Goal: Transaction & Acquisition: Download file/media

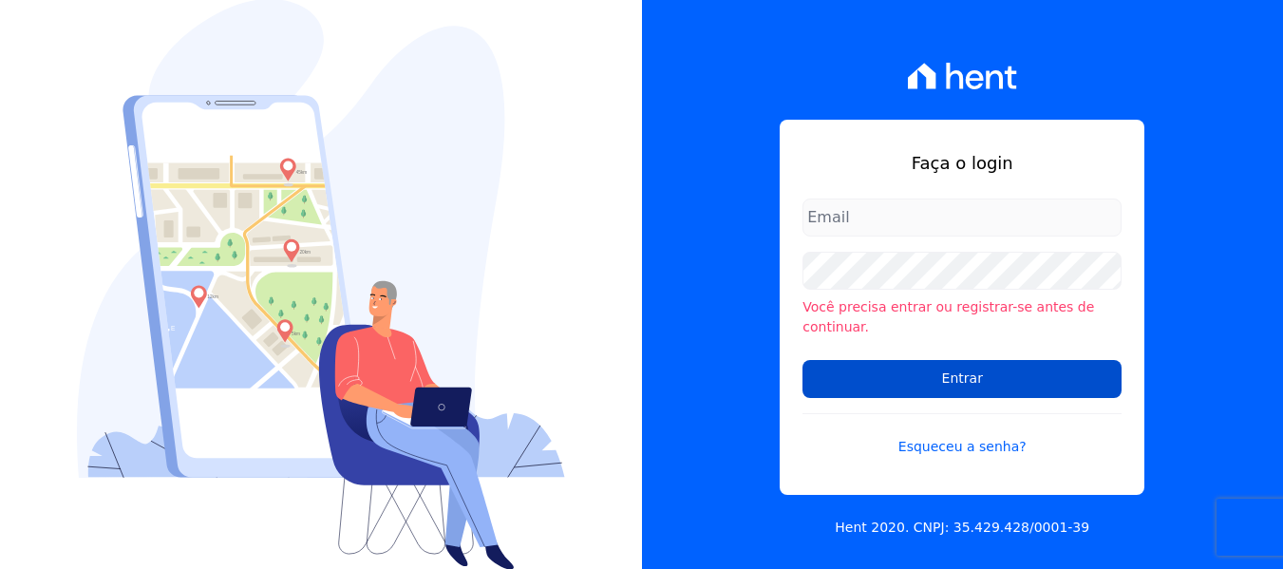
click at [936, 369] on input "Entrar" at bounding box center [962, 379] width 319 height 38
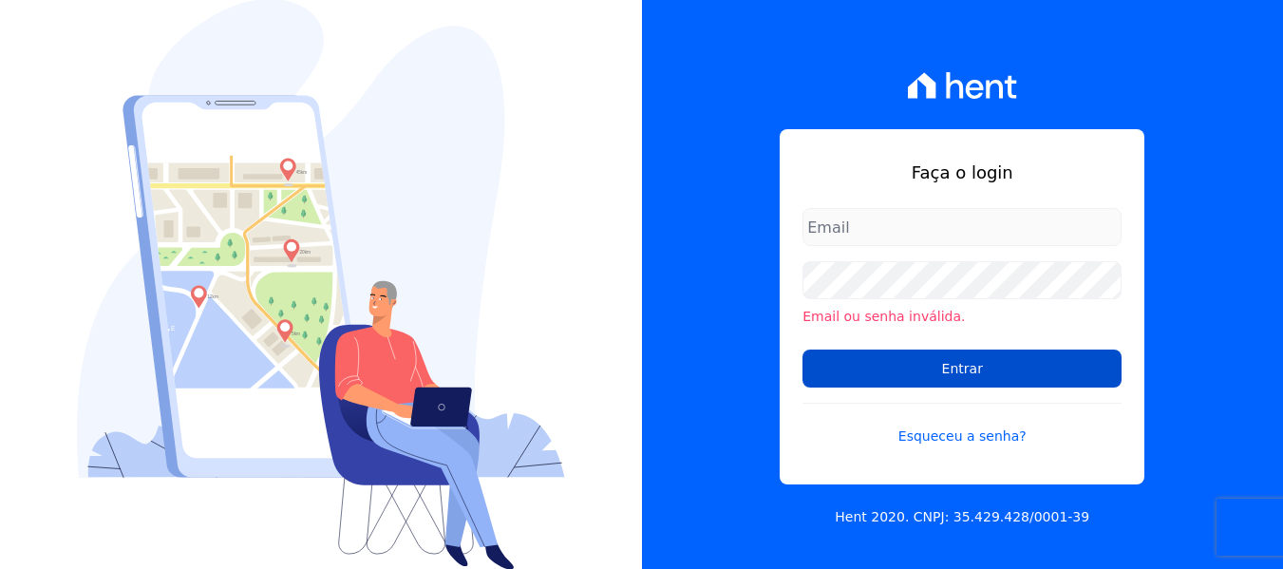
type input "[PERSON_NAME][EMAIL_ADDRESS][DOMAIN_NAME]"
click at [848, 369] on input "Entrar" at bounding box center [962, 369] width 319 height 38
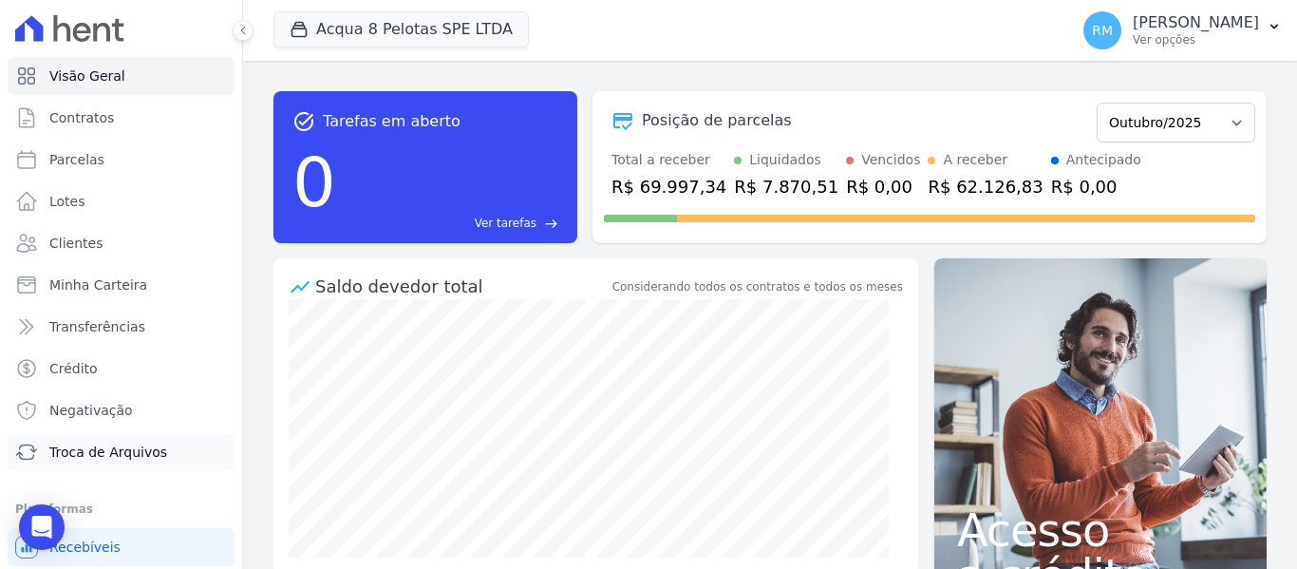
click at [131, 450] on span "Troca de Arquivos" at bounding box center [108, 452] width 118 height 19
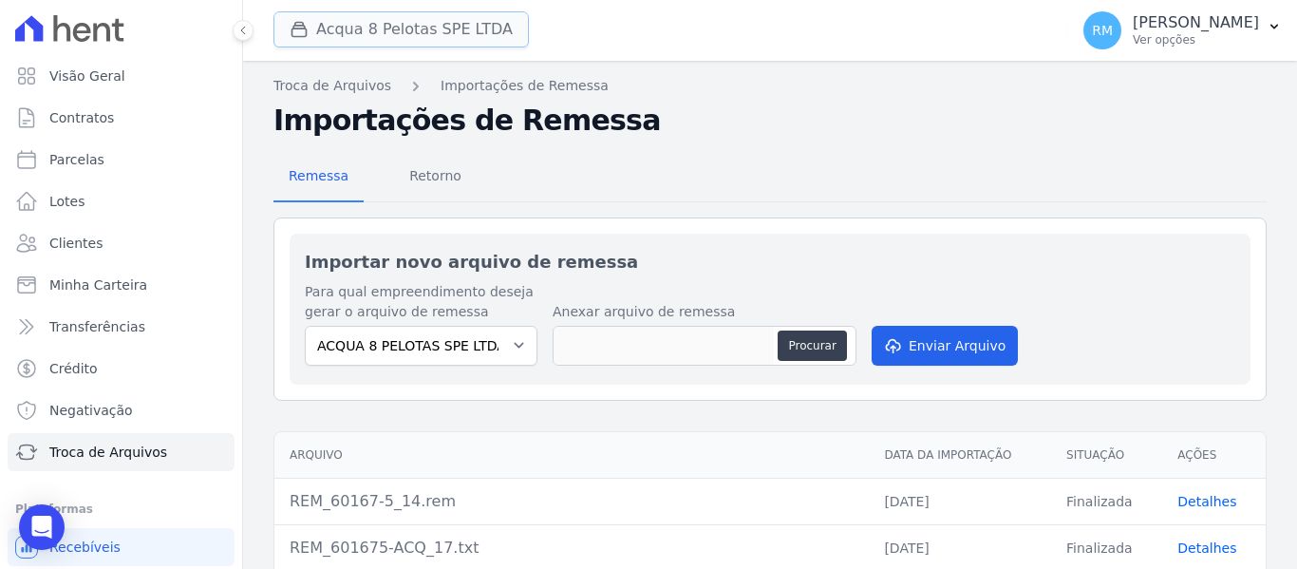
click at [453, 29] on button "Acqua 8 Pelotas SPE LTDA" at bounding box center [402, 29] width 256 height 36
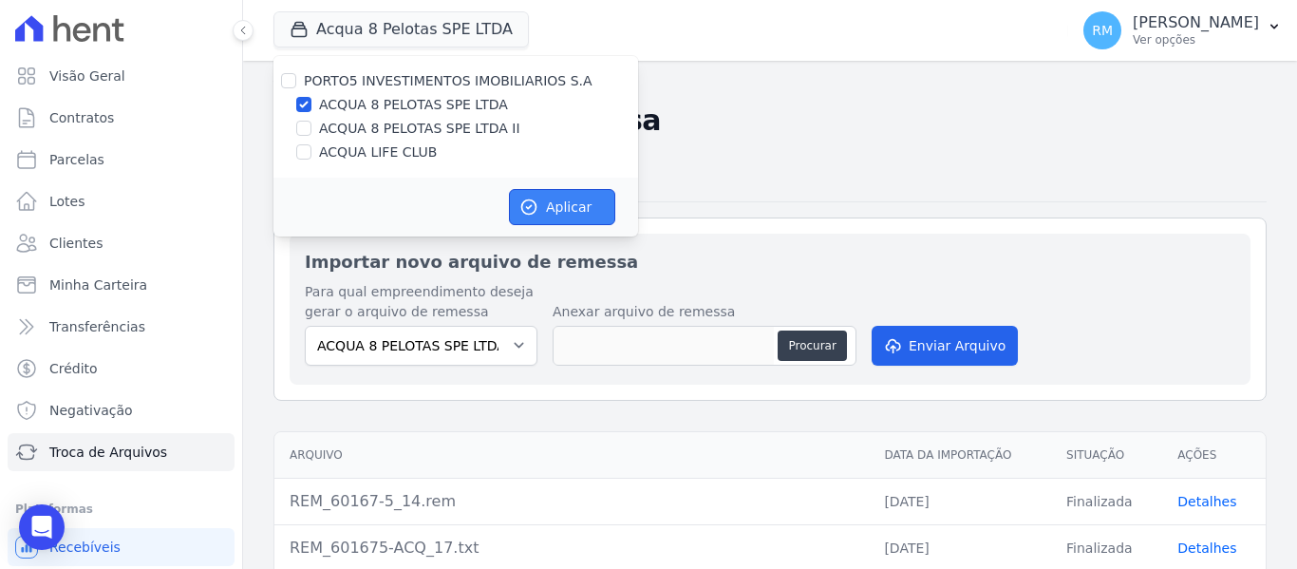
click at [548, 206] on button "Aplicar" at bounding box center [562, 207] width 106 height 36
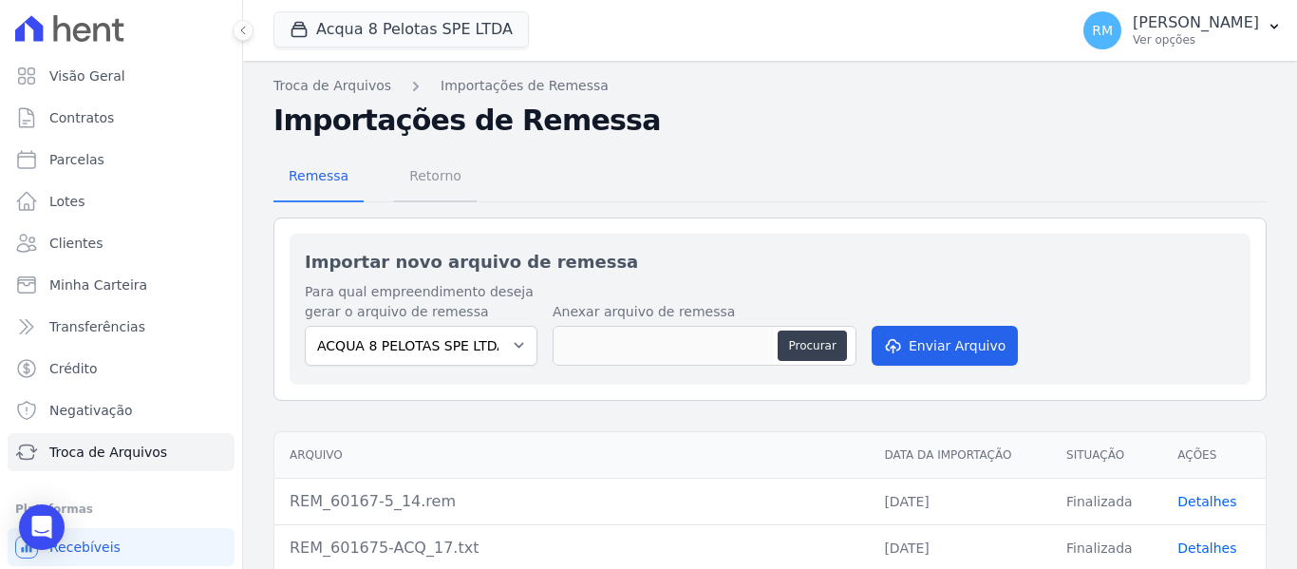
click at [444, 173] on span "Retorno" at bounding box center [435, 176] width 75 height 38
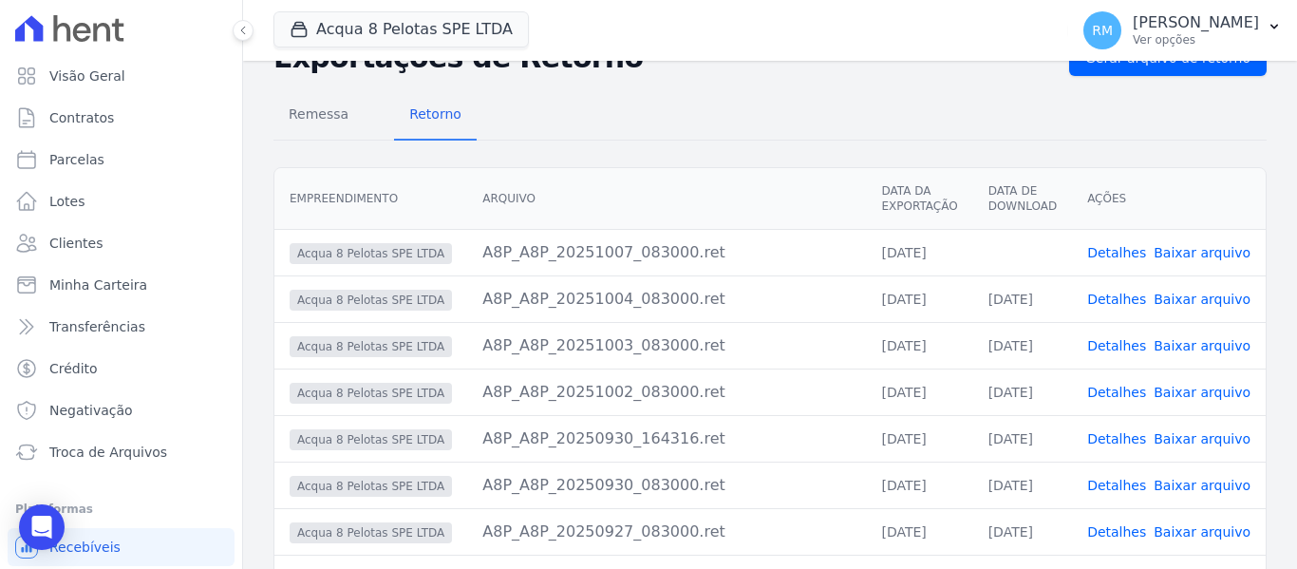
scroll to position [95, 0]
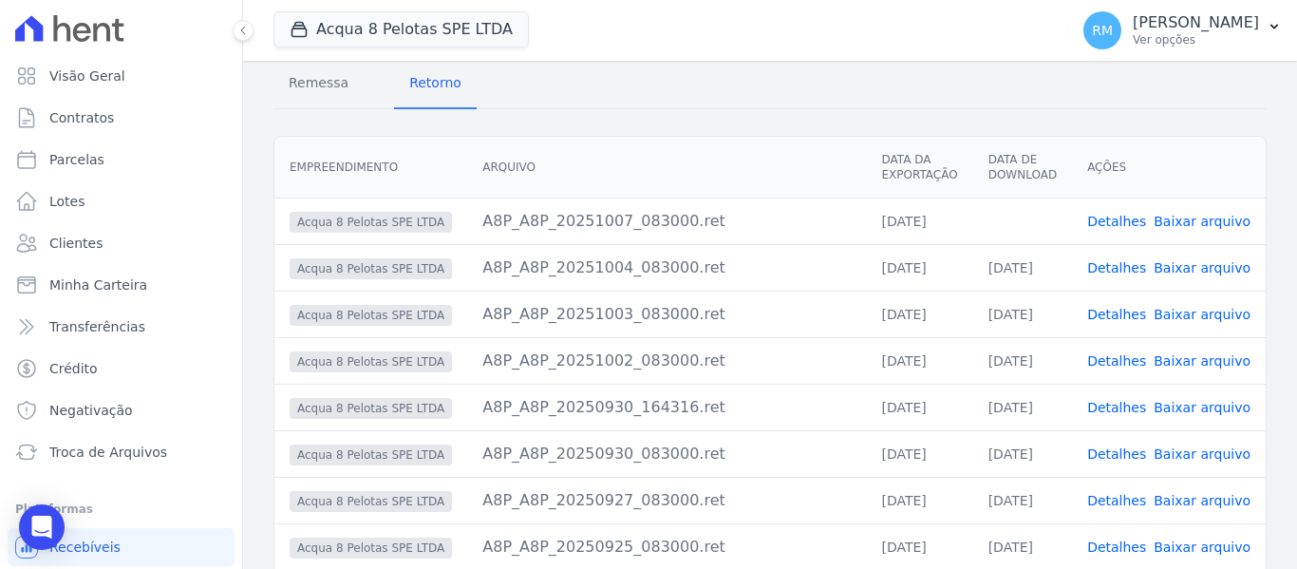
click at [1206, 220] on link "Baixar arquivo" at bounding box center [1202, 221] width 97 height 15
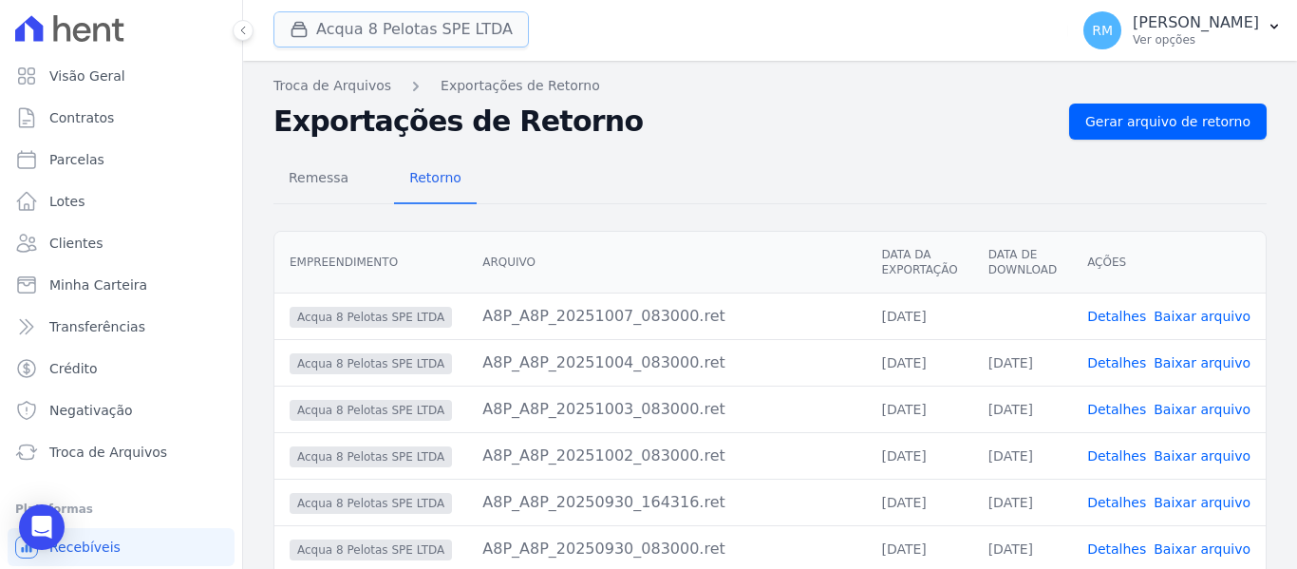
click at [436, 30] on button "Acqua 8 Pelotas SPE LTDA" at bounding box center [402, 29] width 256 height 36
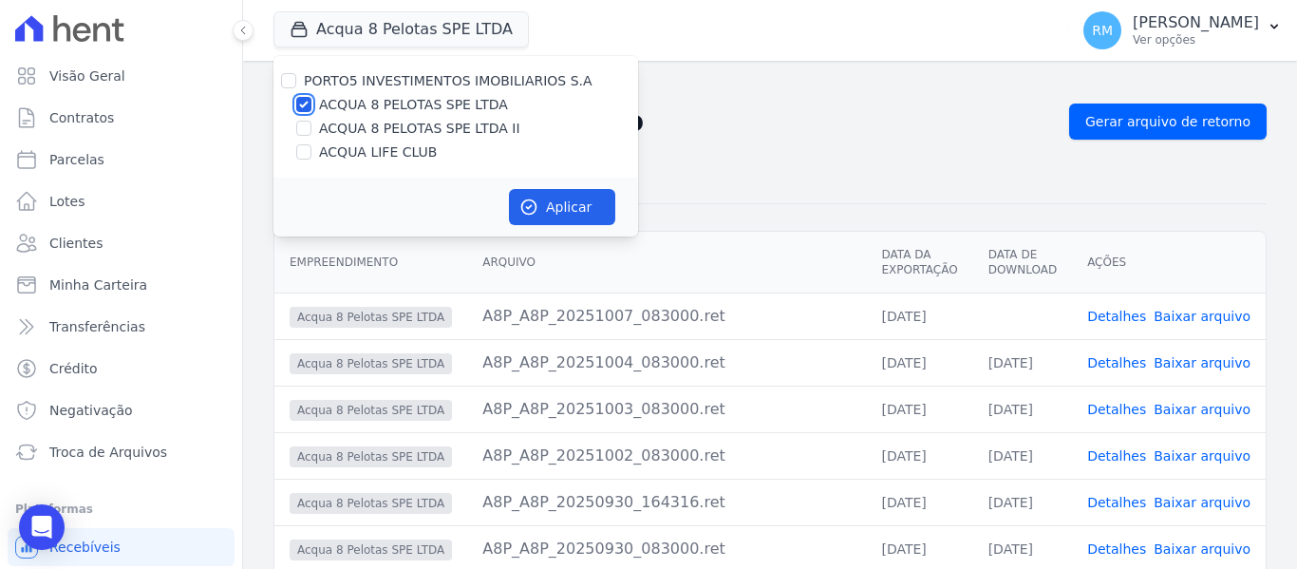
click at [304, 102] on input "ACQUA 8 PELOTAS SPE LTDA" at bounding box center [303, 104] width 15 height 15
checkbox input "false"
click at [306, 128] on input "ACQUA 8 PELOTAS SPE LTDA II" at bounding box center [303, 128] width 15 height 15
checkbox input "true"
click at [545, 205] on button "Aplicar" at bounding box center [562, 207] width 106 height 36
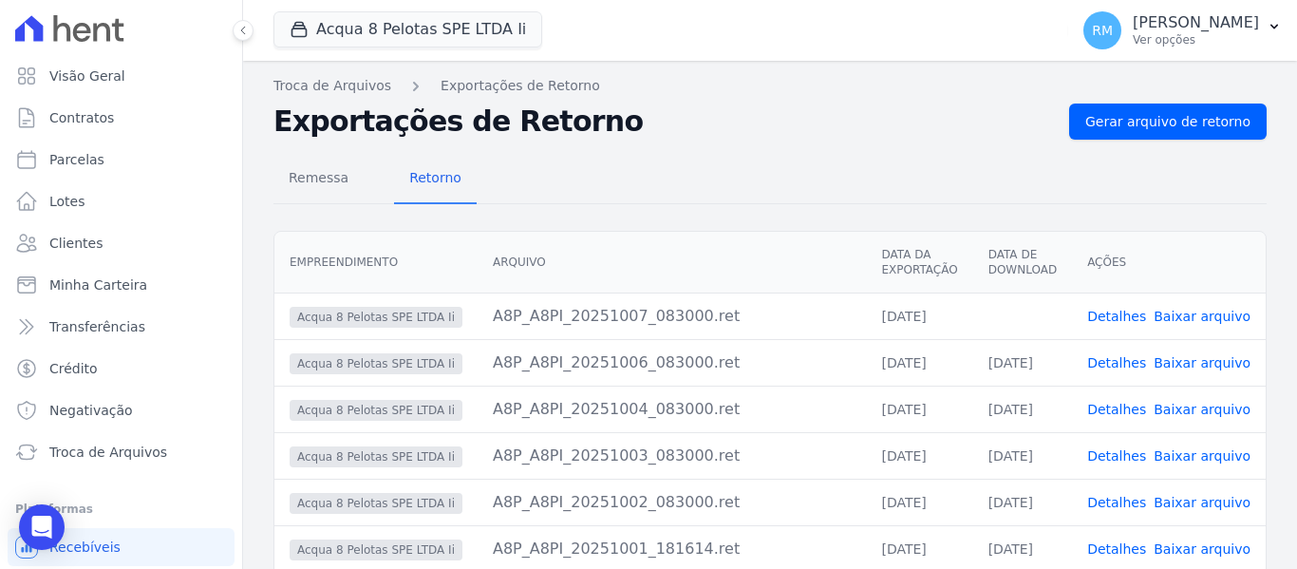
click at [1195, 320] on link "Baixar arquivo" at bounding box center [1202, 316] width 97 height 15
click at [403, 33] on button "Acqua 8 Pelotas SPE LTDA Ii" at bounding box center [408, 29] width 269 height 36
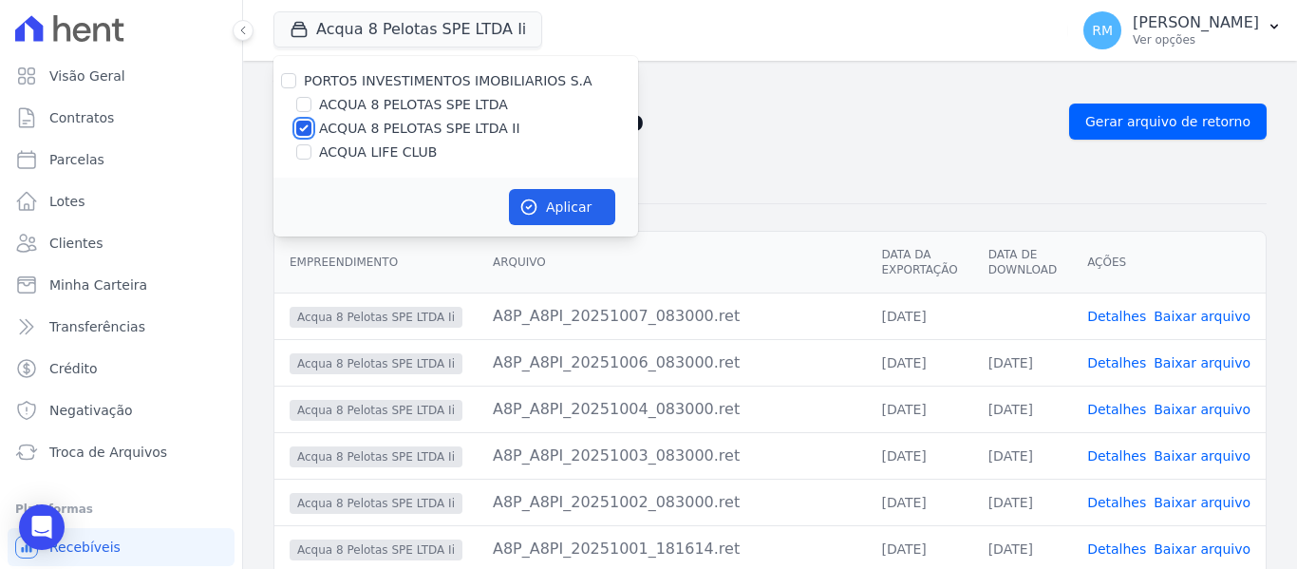
click at [301, 130] on input "ACQUA 8 PELOTAS SPE LTDA II" at bounding box center [303, 128] width 15 height 15
checkbox input "false"
click at [304, 151] on input "ACQUA LIFE CLUB" at bounding box center [303, 151] width 15 height 15
checkbox input "true"
click at [548, 205] on button "Aplicar" at bounding box center [562, 207] width 106 height 36
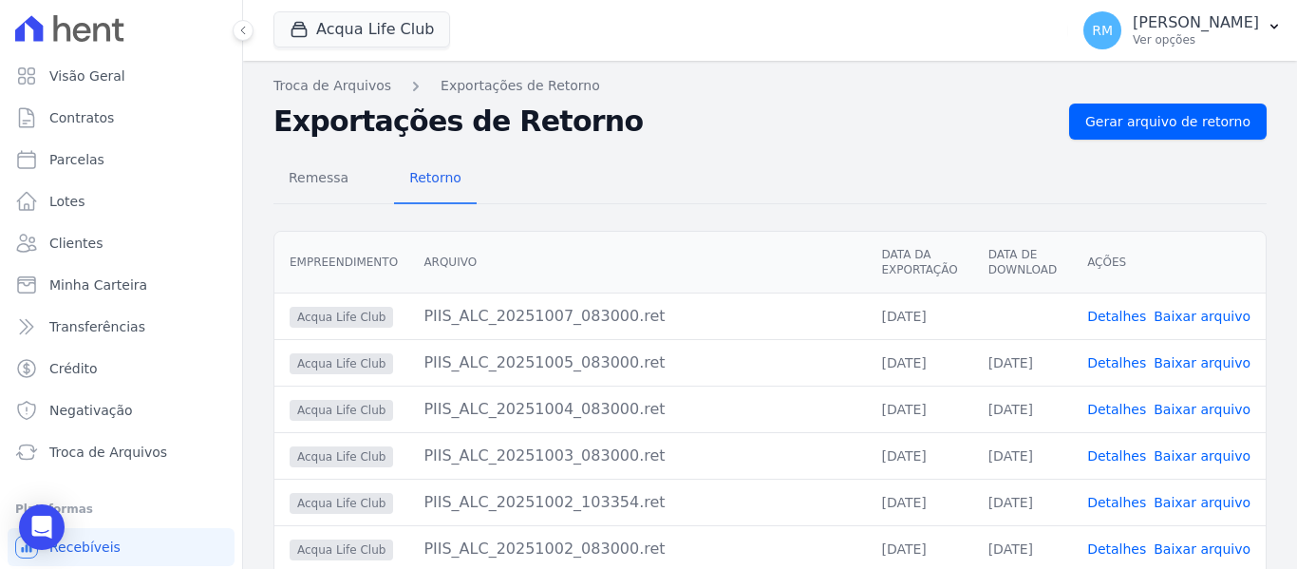
click at [1181, 315] on link "Baixar arquivo" at bounding box center [1202, 316] width 97 height 15
click at [417, 36] on button "Acqua Life Club" at bounding box center [362, 29] width 177 height 36
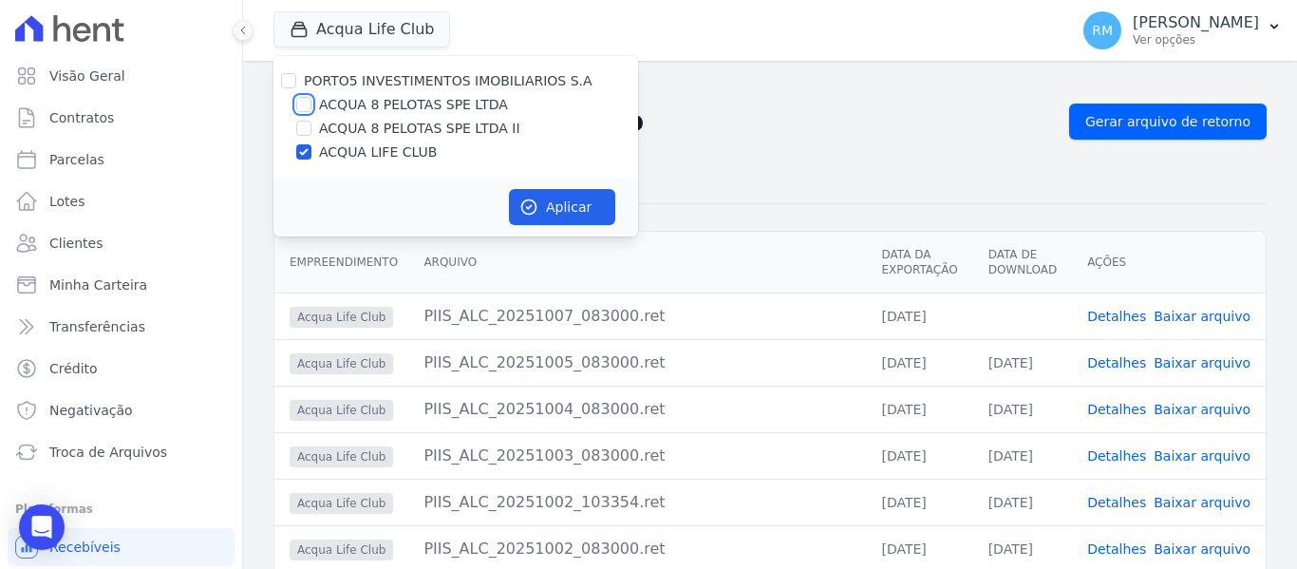
click at [306, 103] on input "ACQUA 8 PELOTAS SPE LTDA" at bounding box center [303, 104] width 15 height 15
checkbox input "true"
click at [302, 123] on input "ACQUA 8 PELOTAS SPE LTDA II" at bounding box center [303, 128] width 15 height 15
checkbox input "true"
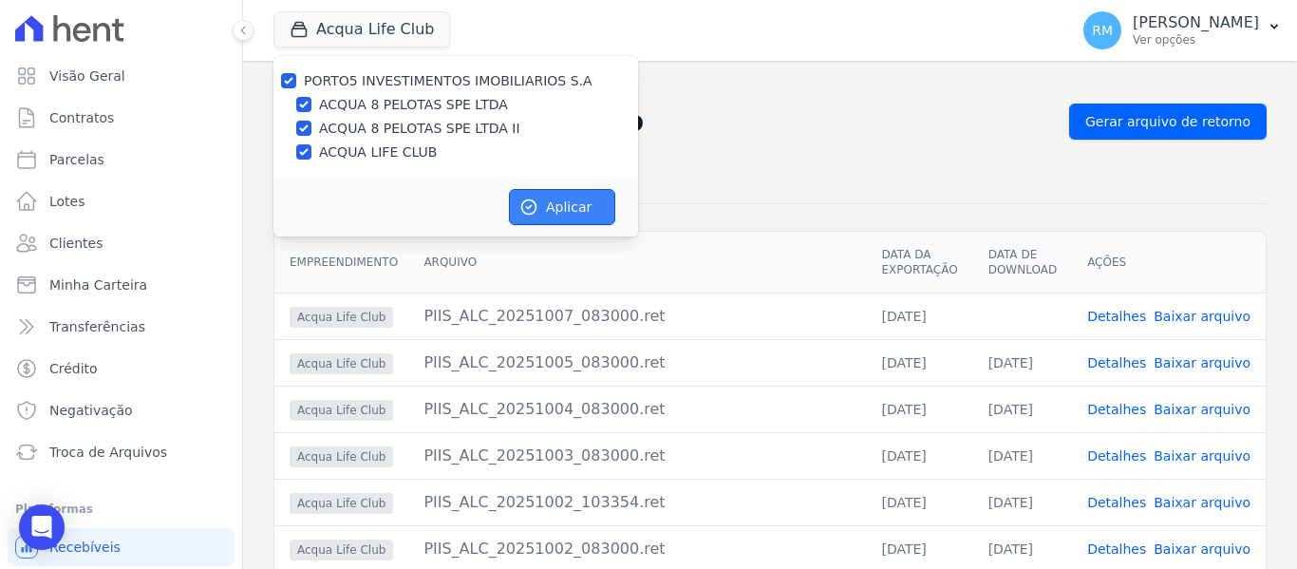
click at [551, 210] on button "Aplicar" at bounding box center [562, 207] width 106 height 36
